Goal: Find specific page/section: Find specific page/section

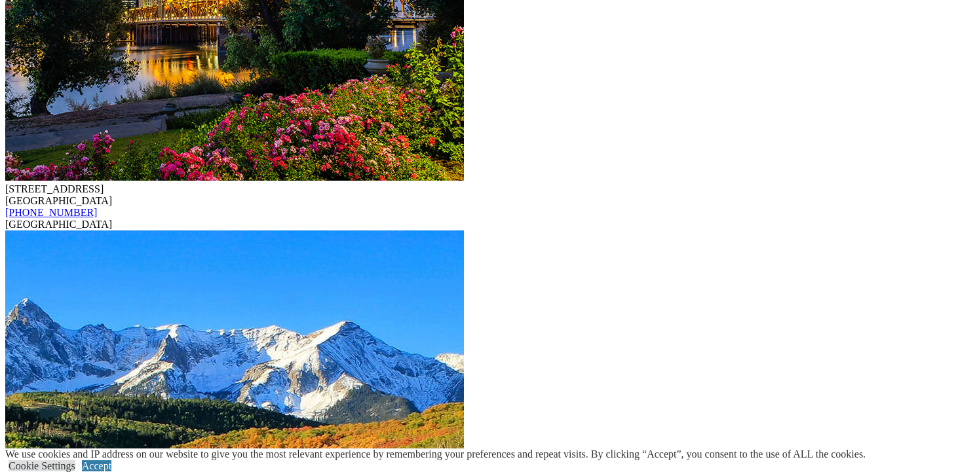
scroll to position [3444, 0]
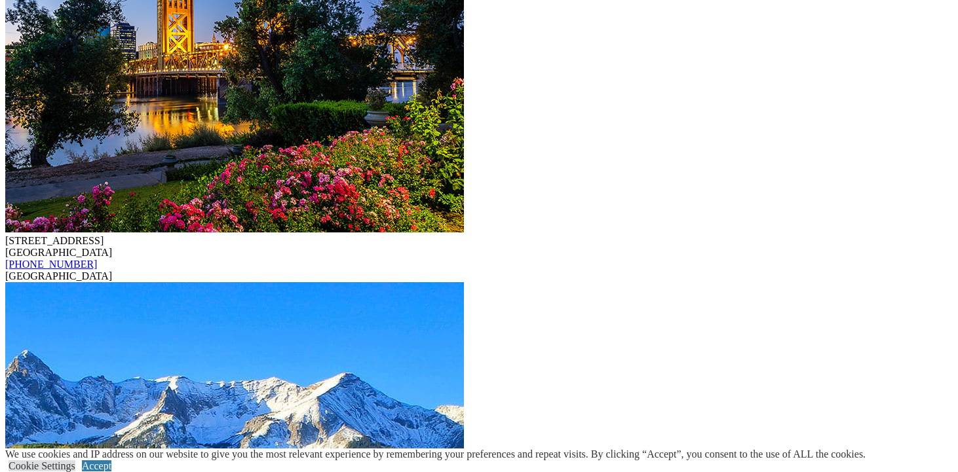
scroll to position [3400, 0]
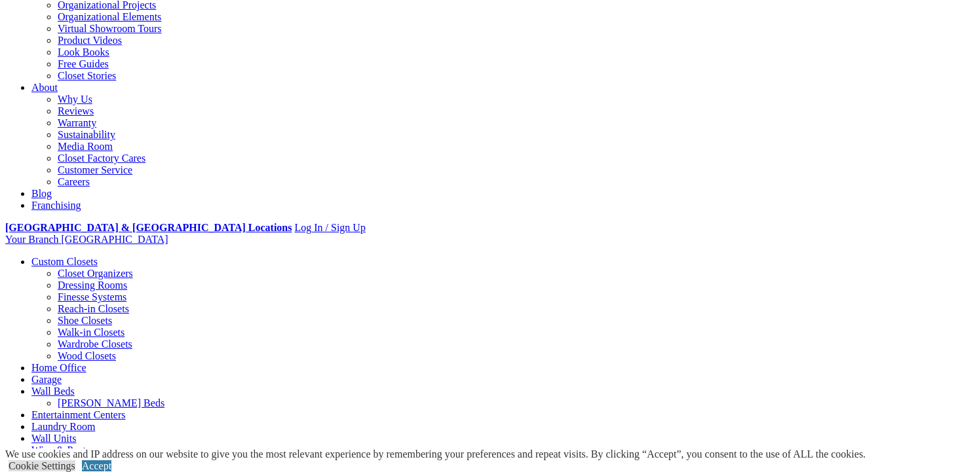
scroll to position [286, 0]
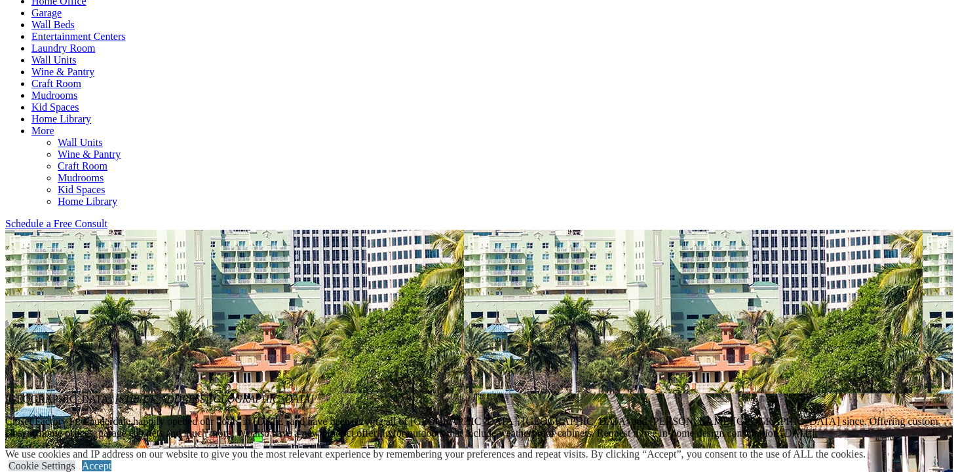
scroll to position [658, 0]
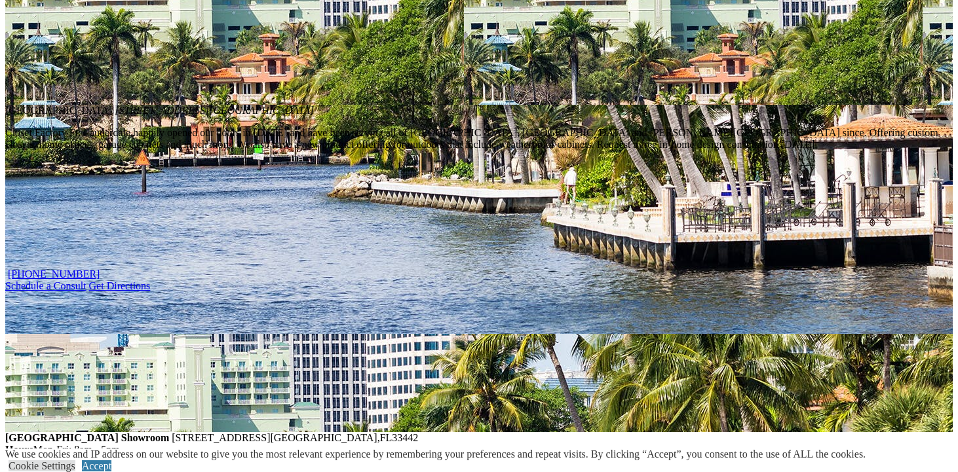
scroll to position [964, 0]
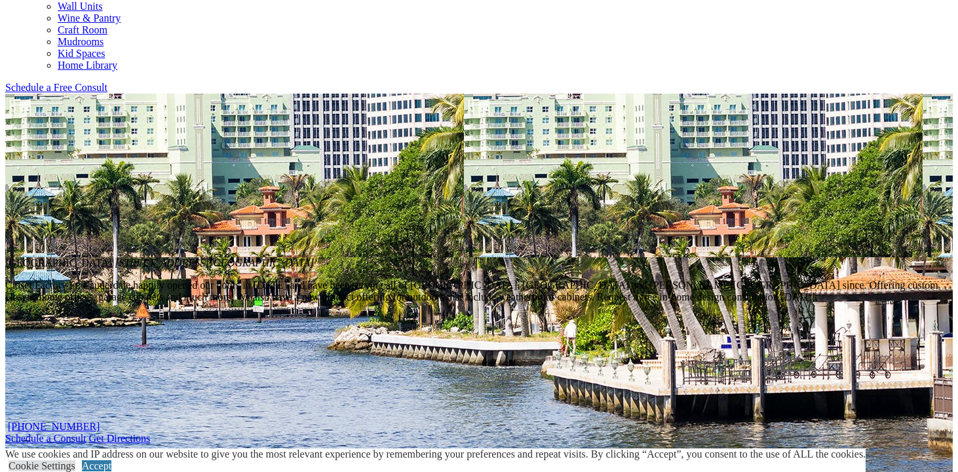
scroll to position [787, 0]
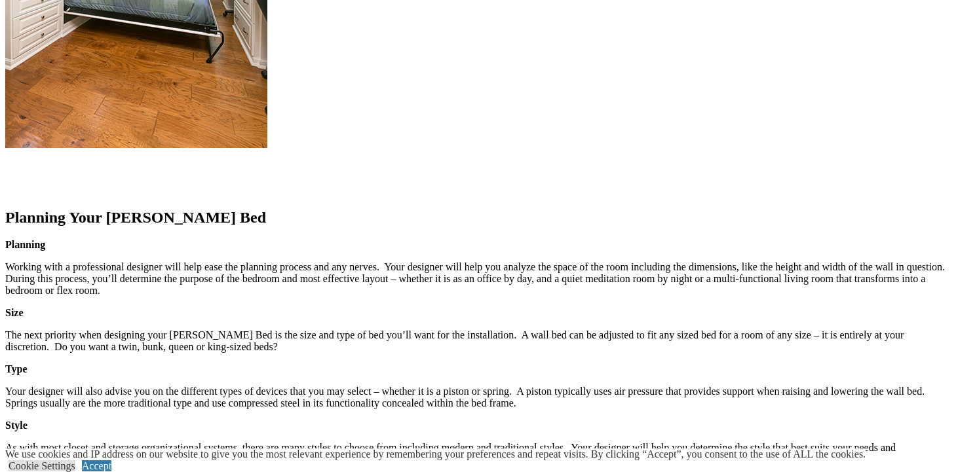
scroll to position [1604, 0]
